Goal: Transaction & Acquisition: Purchase product/service

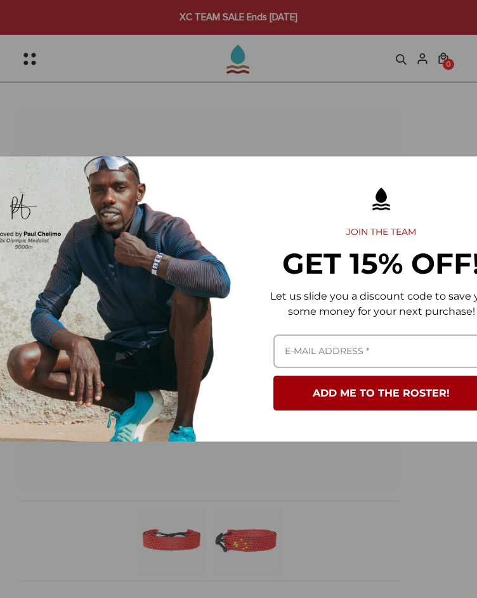
click at [357, 115] on div "Marketing offer form" at bounding box center [238, 299] width 477 height 598
click at [357, 110] on div "Marketing offer form" at bounding box center [238, 299] width 477 height 598
click at [253, 28] on div "Marketing offer form" at bounding box center [238, 299] width 477 height 598
click at [262, 94] on div "Marketing offer form" at bounding box center [238, 299] width 477 height 598
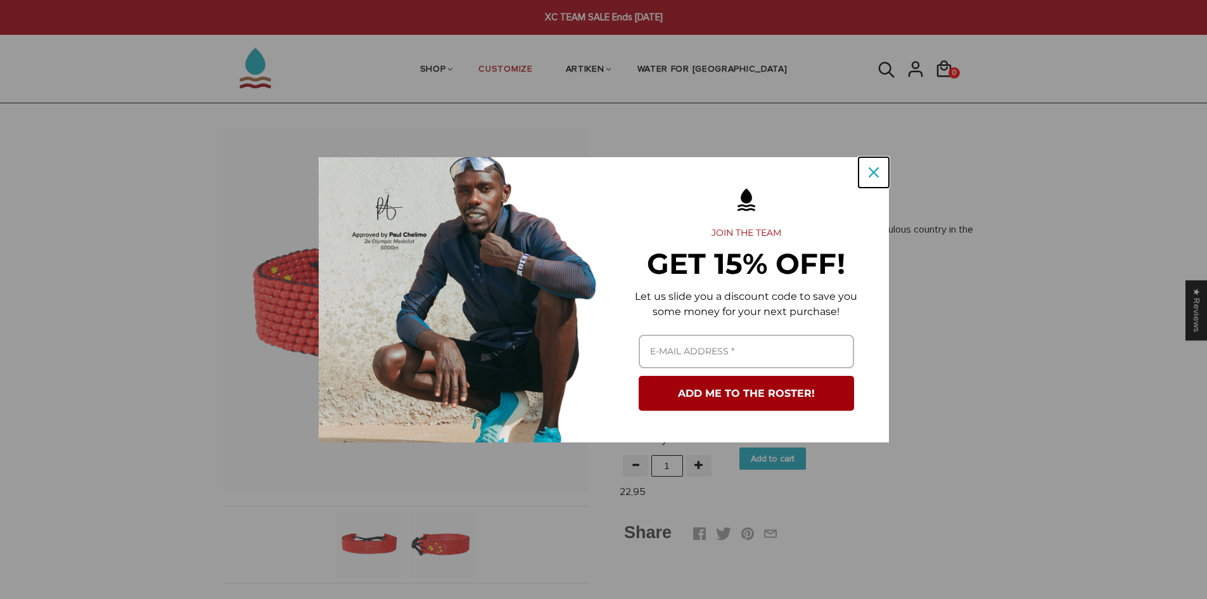
click at [476, 169] on icon "close icon" at bounding box center [874, 172] width 10 height 10
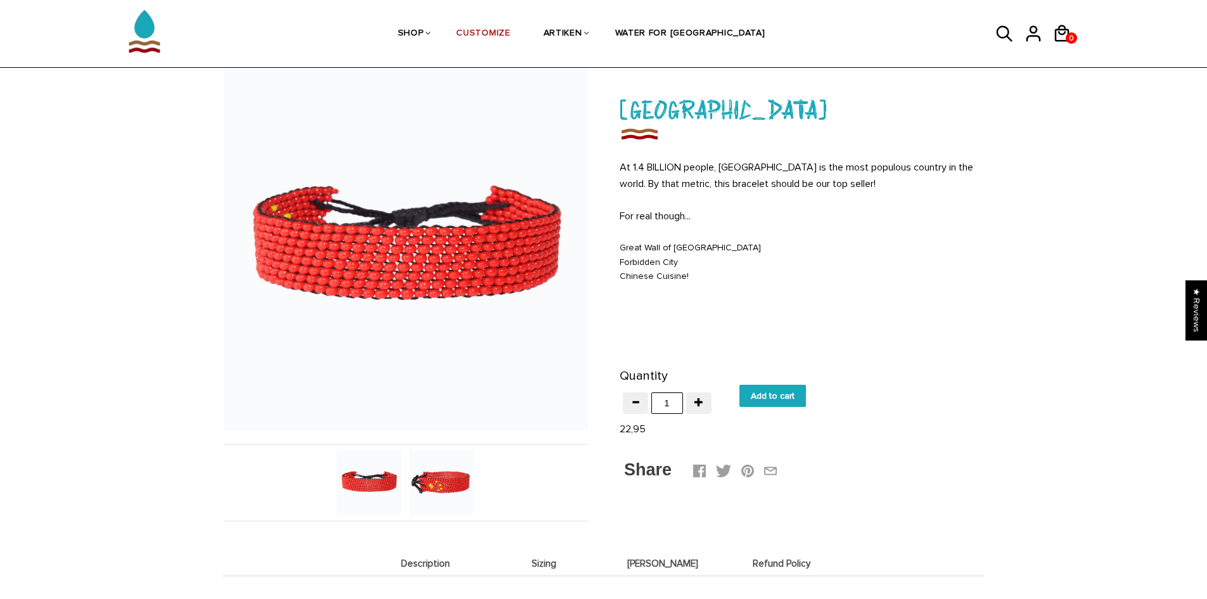
scroll to position [58, 0]
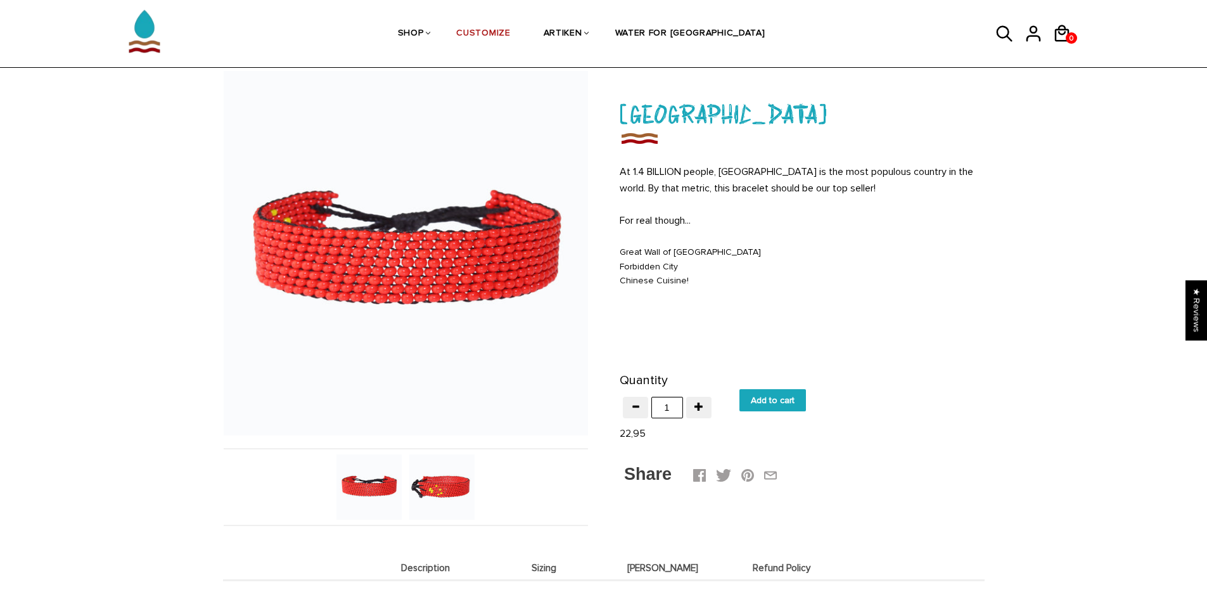
click at [476, 396] on input "Add to cart" at bounding box center [773, 400] width 67 height 22
type input "Add to cart"
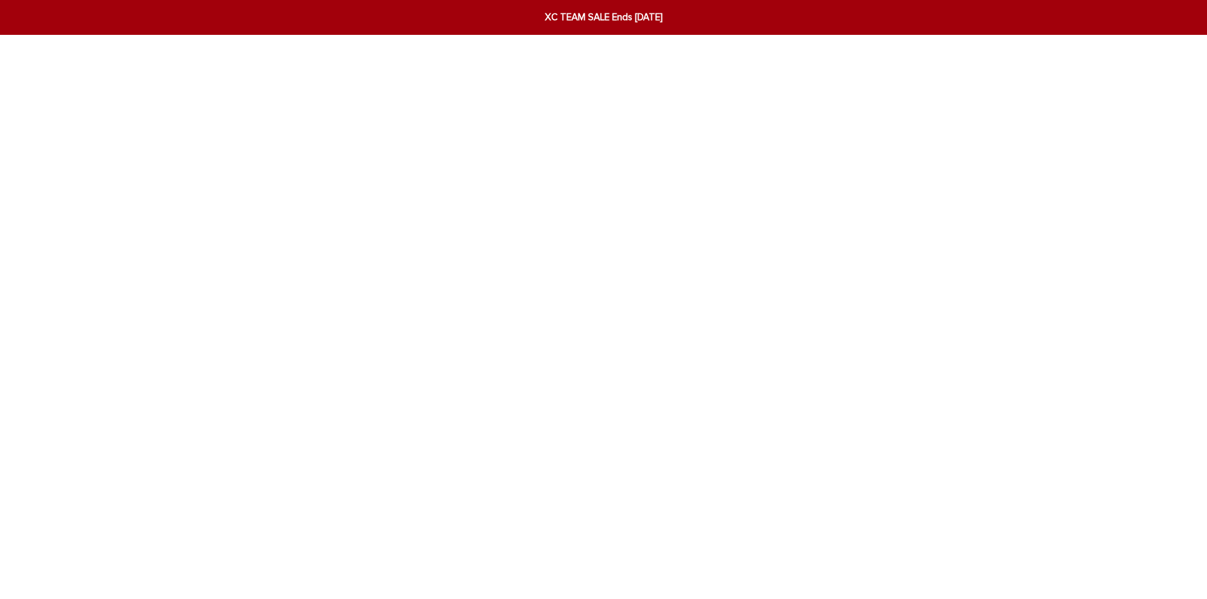
scroll to position [58, 0]
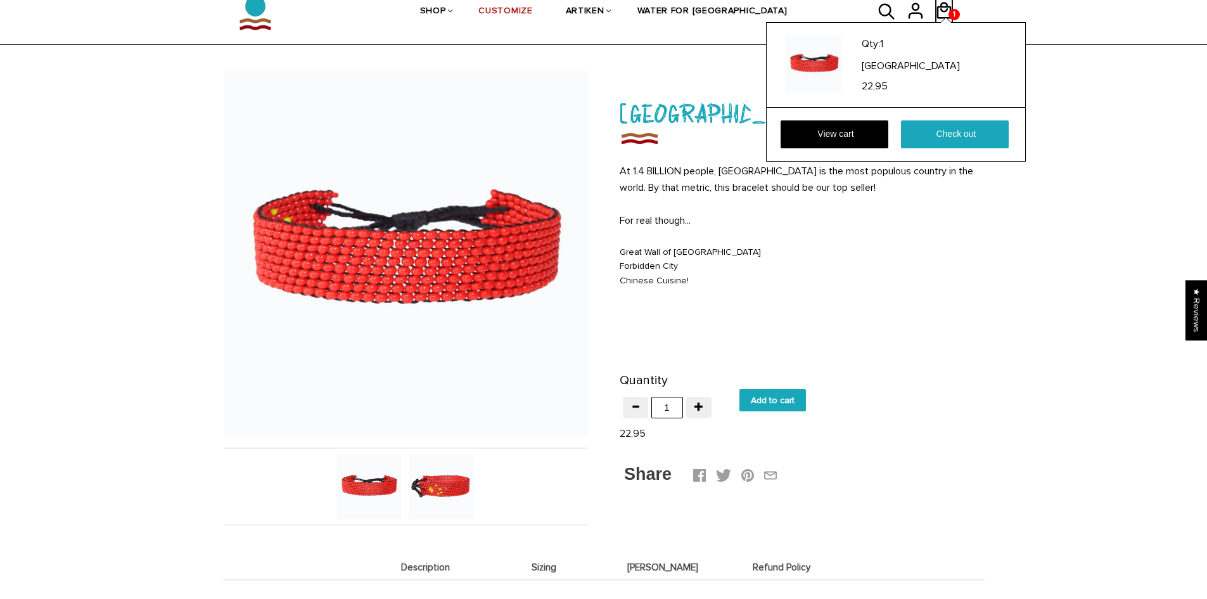
click at [945, 7] on icon at bounding box center [944, 11] width 15 height 16
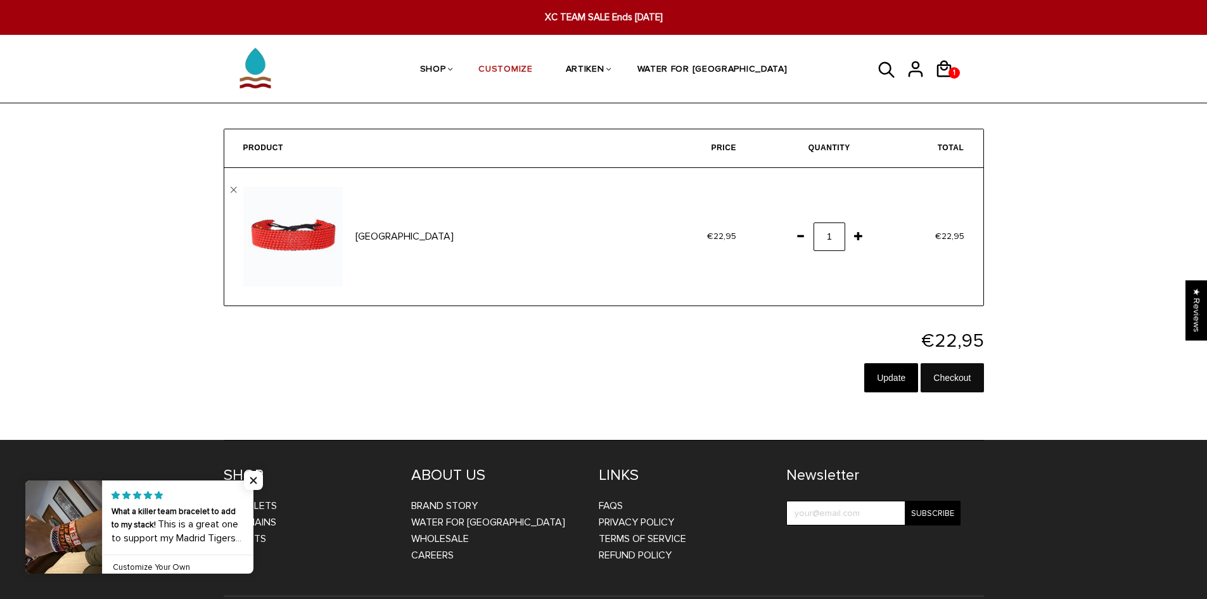
click at [968, 380] on input "Checkout" at bounding box center [952, 377] width 63 height 29
